Goal: Task Accomplishment & Management: Manage account settings

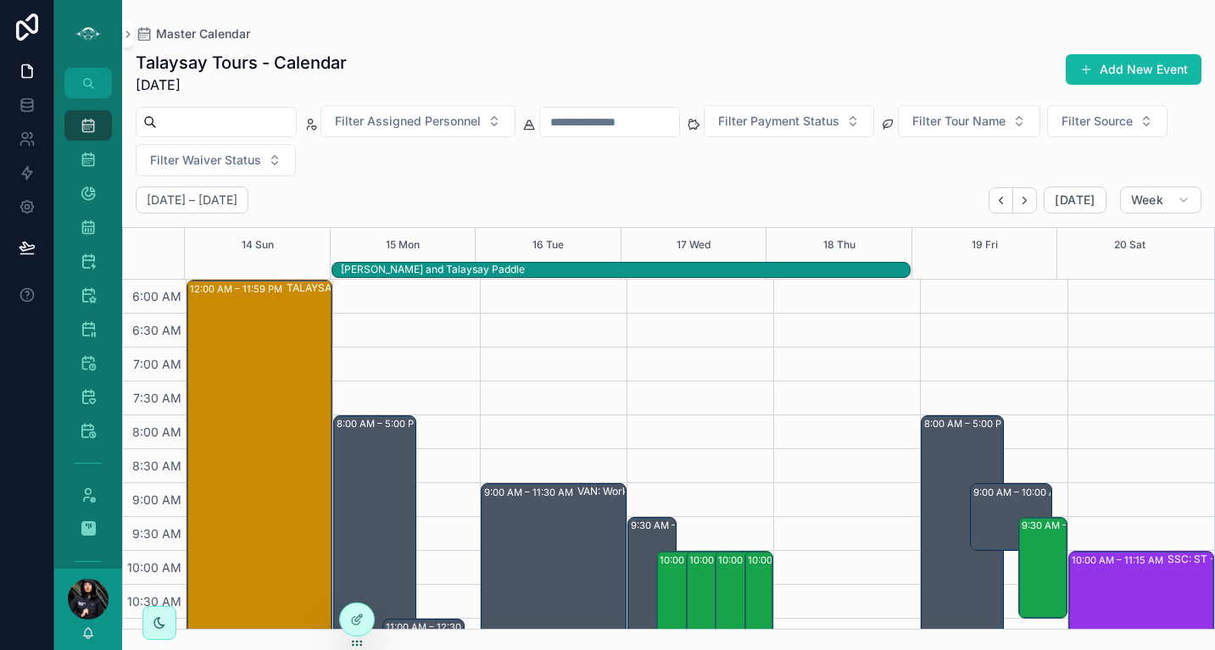
scroll to position [389, 0]
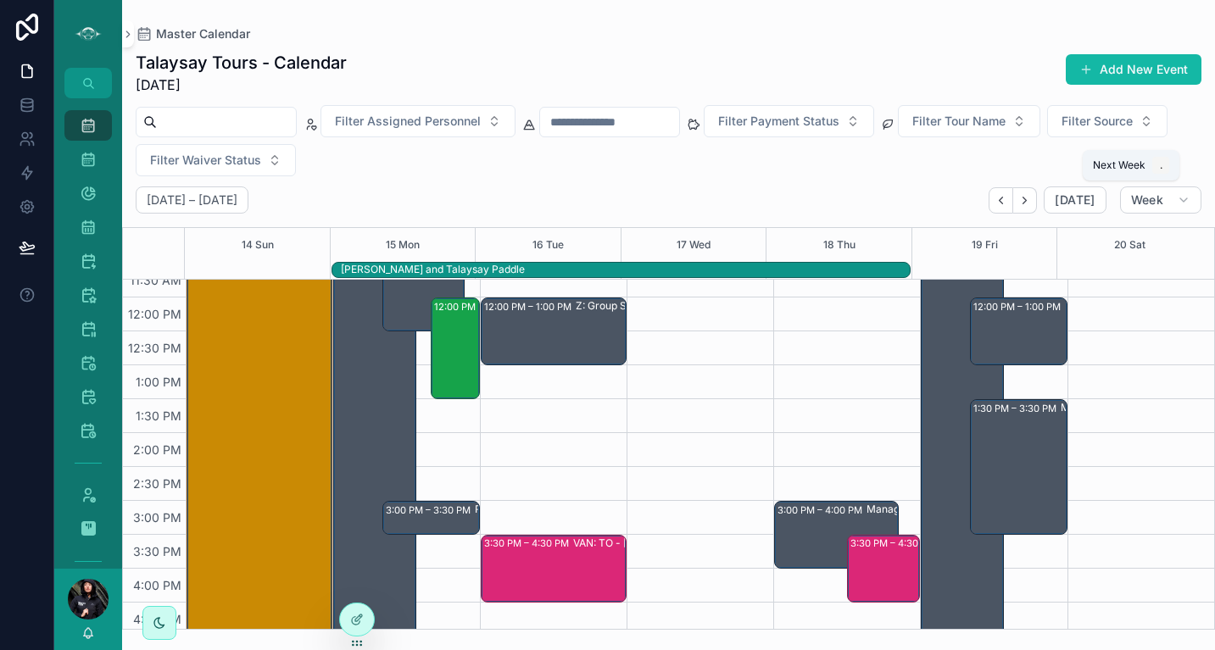
click at [1036, 195] on button "Next" at bounding box center [1025, 200] width 24 height 26
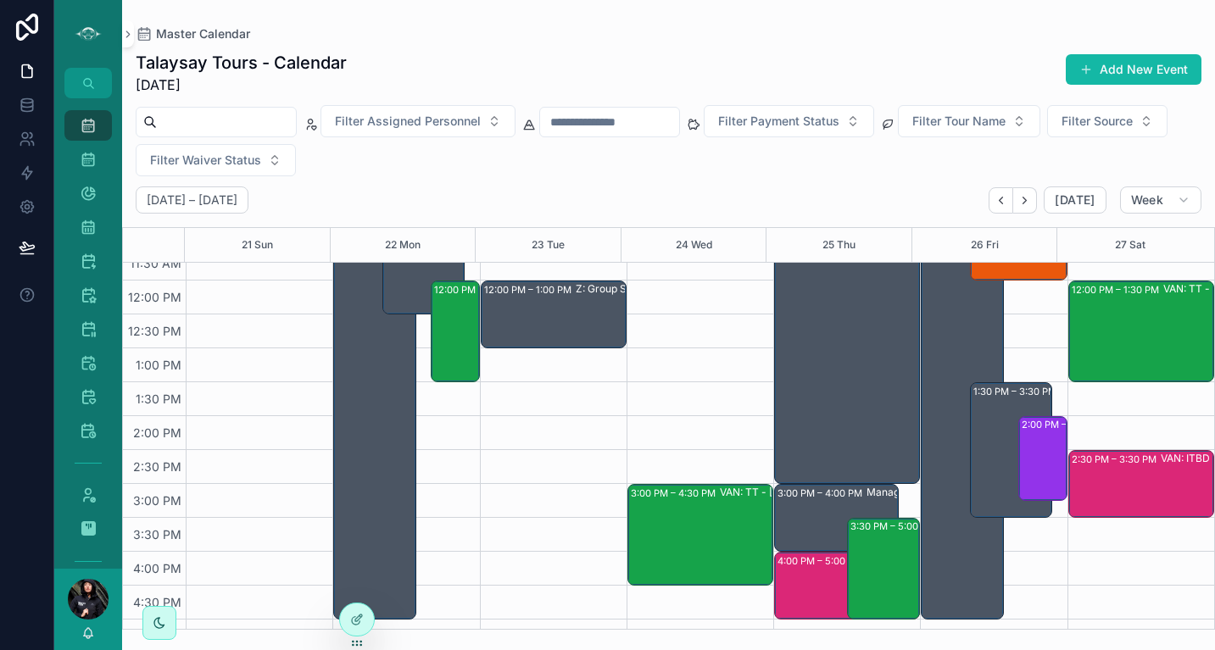
click at [1036, 195] on button "Next" at bounding box center [1025, 200] width 24 height 26
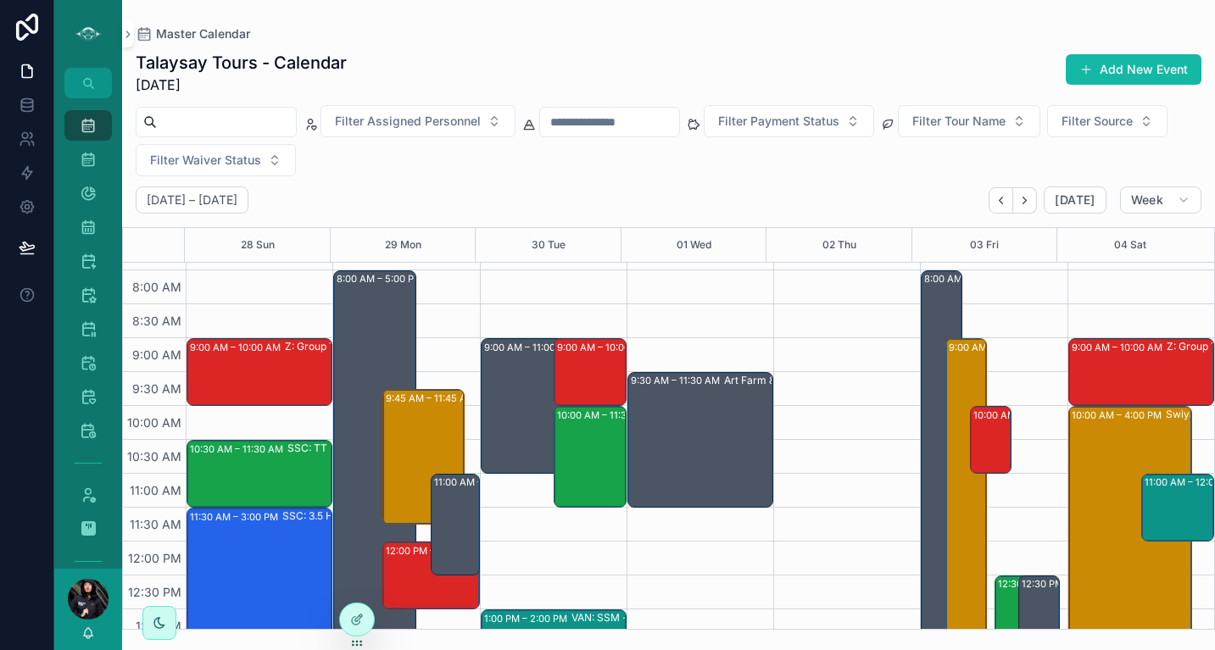
scroll to position [196, 0]
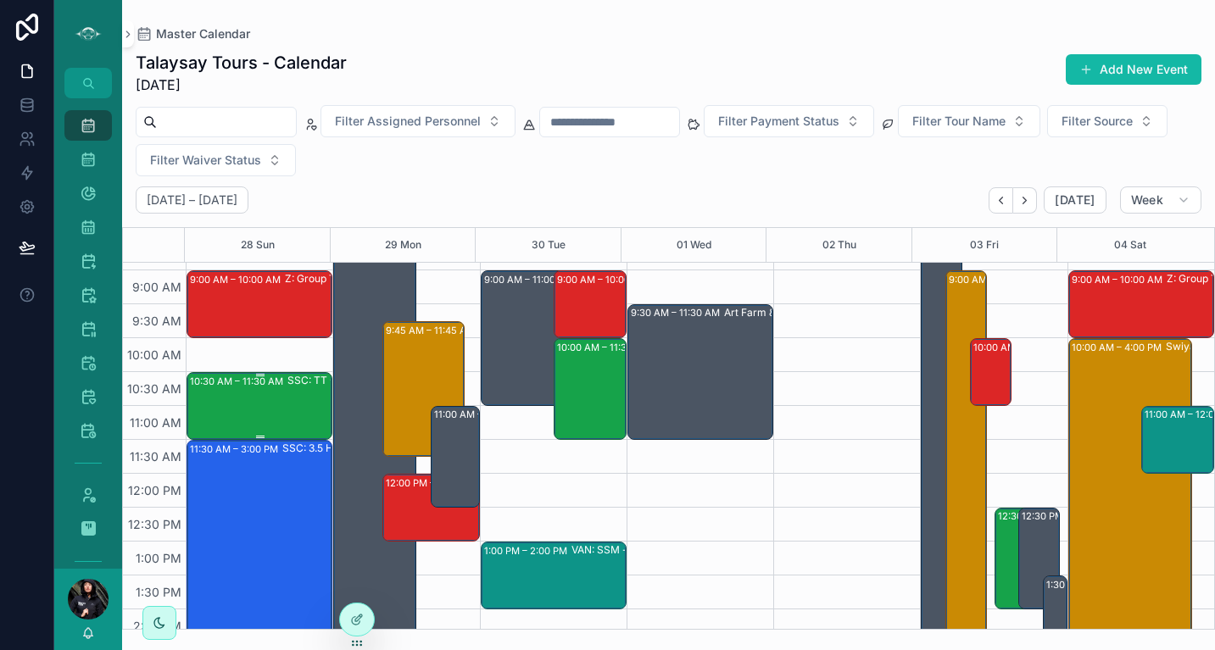
click at [269, 397] on div "10:30 AM – 11:30 AM SSC: TT - PB Prov. Park (2) [PERSON_NAME], TW:YYAG-KEJR" at bounding box center [260, 406] width 141 height 64
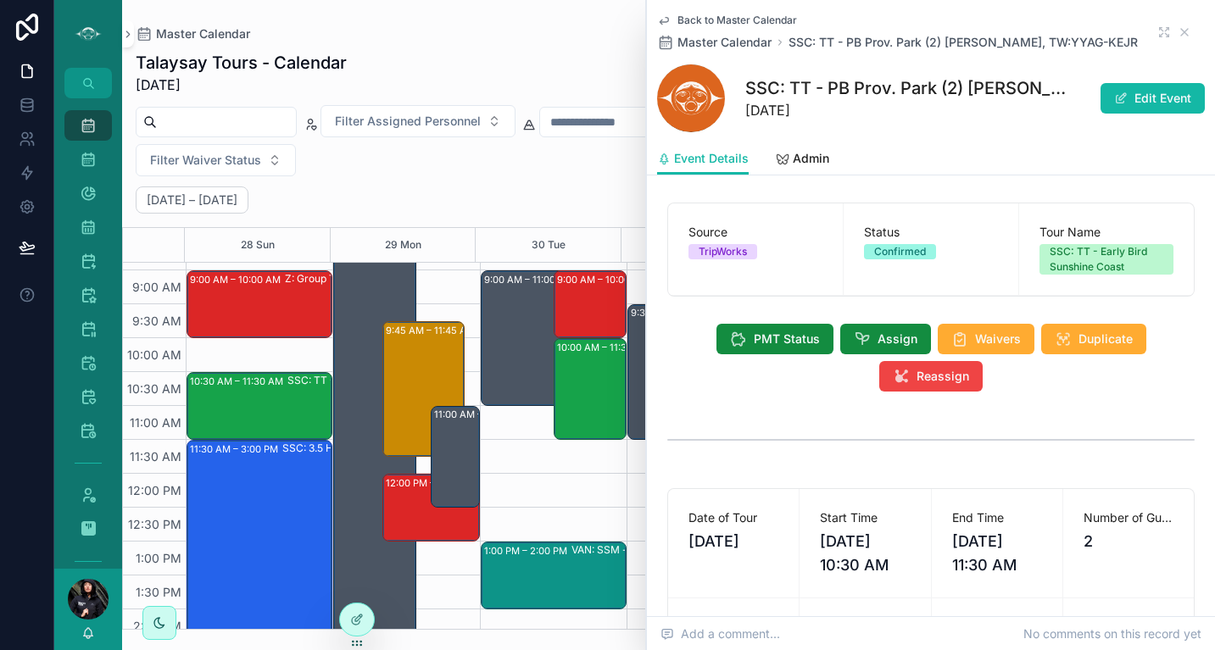
click at [267, 531] on div "11:30 AM – 3:00 PM SSC: 3.5 Hr Paddle Tour (2) [PERSON_NAME], TW:YYAG-KEJR" at bounding box center [260, 559] width 141 height 234
